Goal: Task Accomplishment & Management: Manage account settings

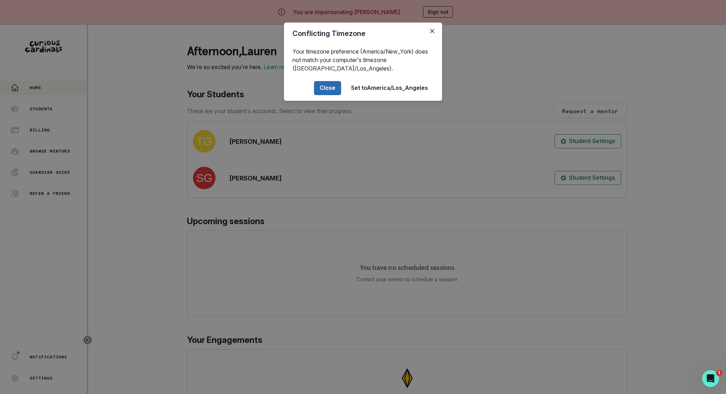
click at [324, 93] on button "Close" at bounding box center [327, 88] width 27 height 14
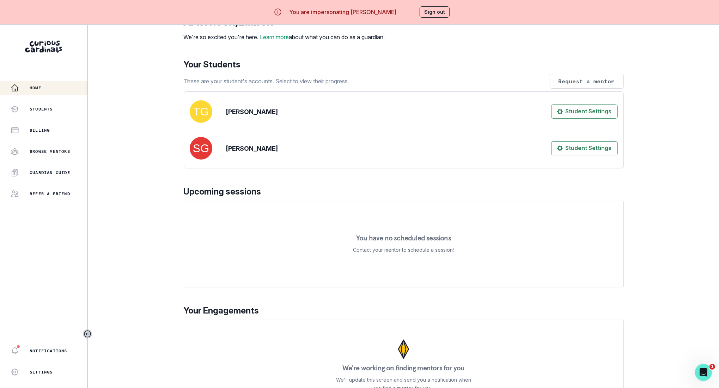
scroll to position [34, 0]
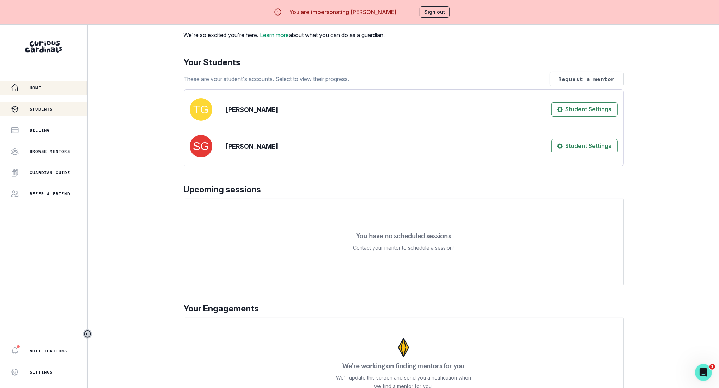
click at [45, 109] on p "Students" at bounding box center [41, 109] width 23 height 6
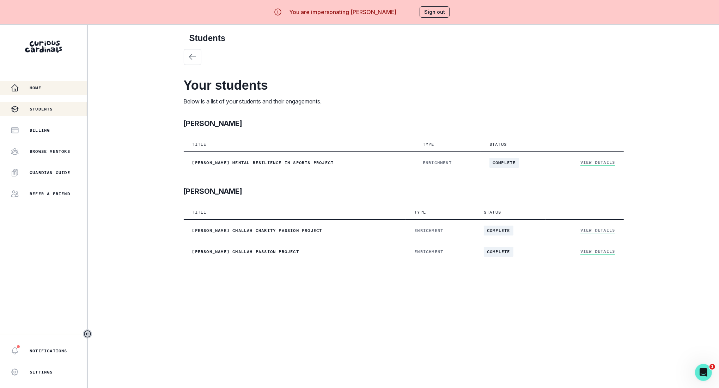
click at [37, 89] on p "Home" at bounding box center [36, 88] width 12 height 6
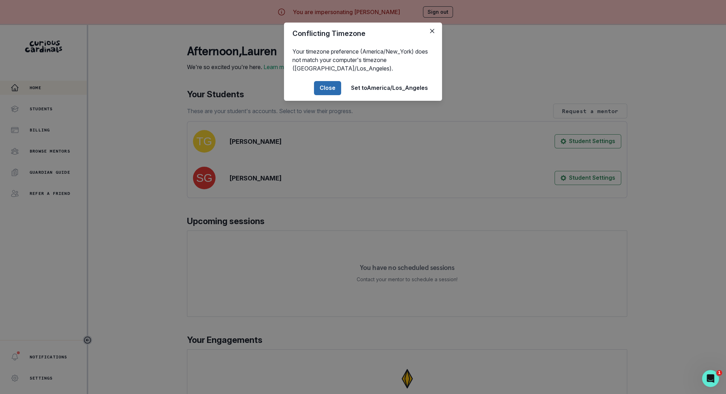
click at [327, 89] on button "Close" at bounding box center [327, 88] width 27 height 14
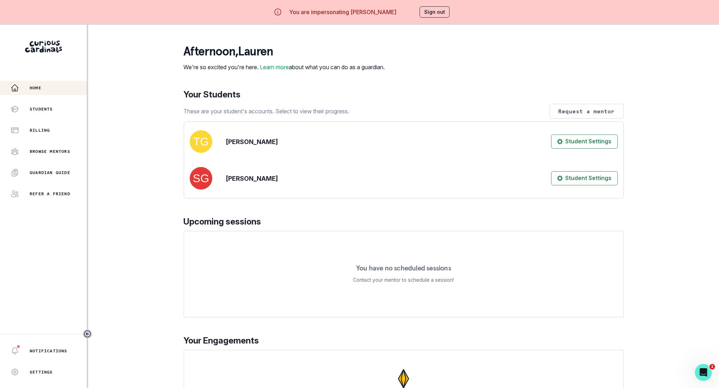
click at [435, 14] on button "Sign out" at bounding box center [435, 11] width 30 height 11
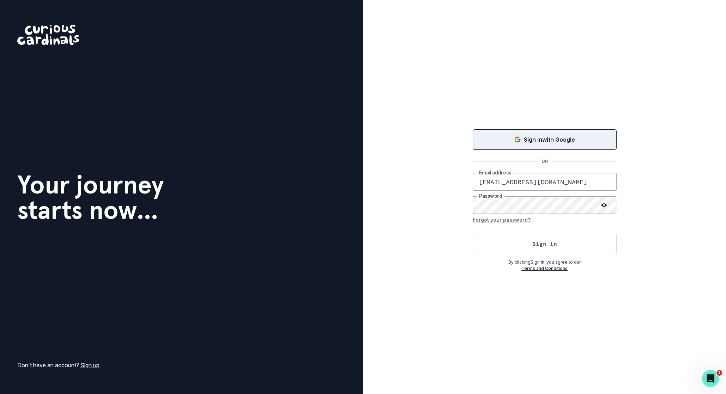
click at [543, 137] on p "Sign in with Google" at bounding box center [549, 139] width 51 height 8
